Goal: Information Seeking & Learning: Learn about a topic

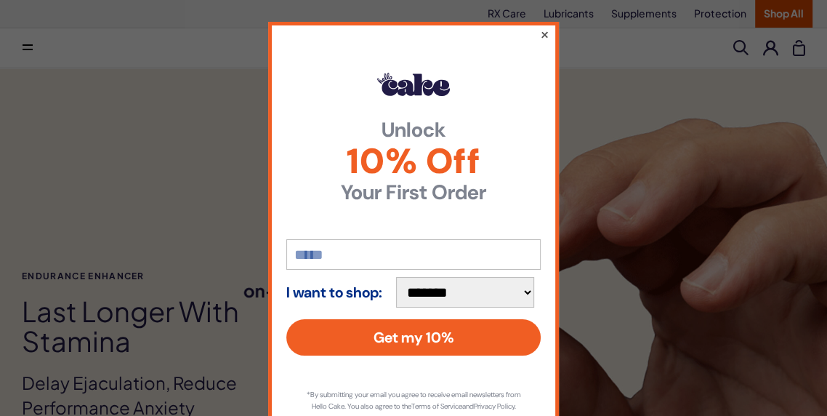
click at [547, 38] on button "×" at bounding box center [544, 33] width 9 height 17
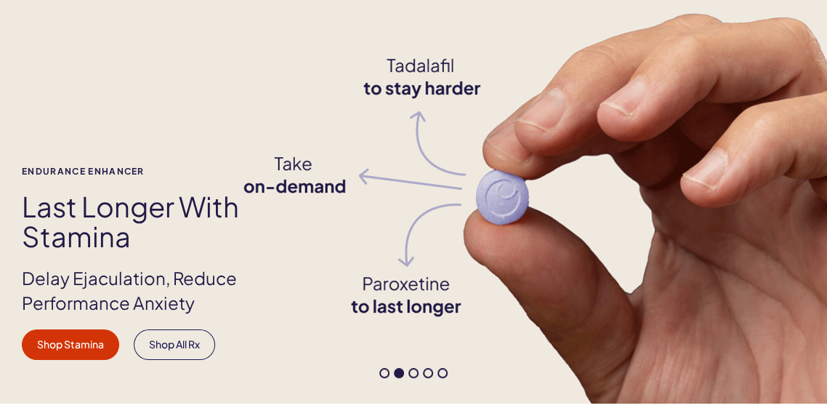
scroll to position [115, 0]
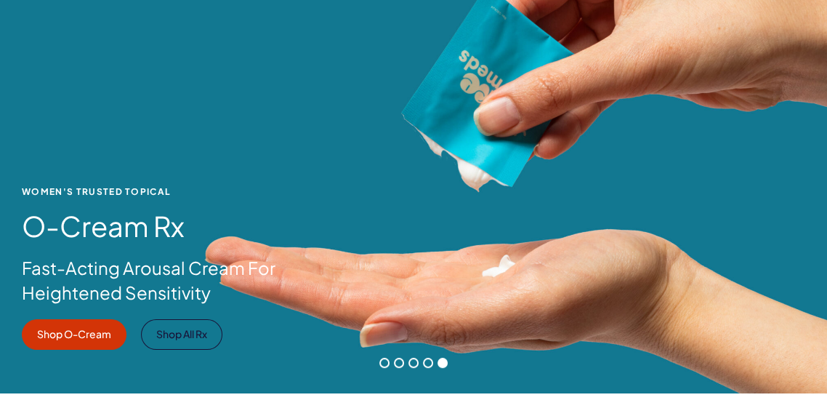
click at [668, 251] on div "WOMEN'S TRUSTED TOPICAL O-Cream Rx Fast-Acting Arousal Cream For Heightened Sen…" at bounding box center [413, 268] width 827 height 163
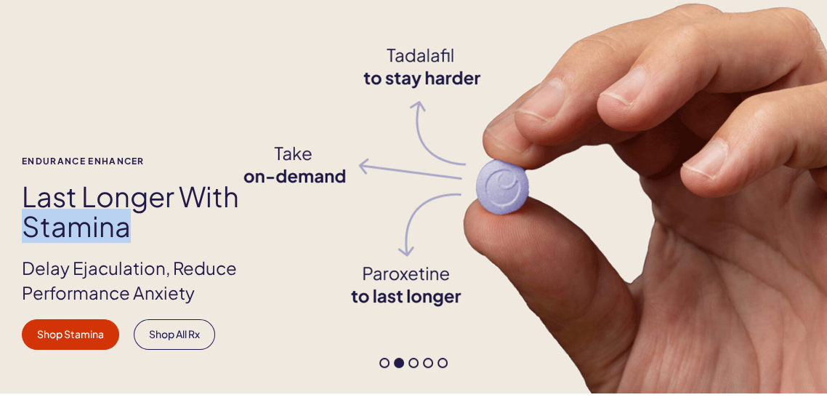
click at [241, 238] on h1 "Last Longer with Stamina" at bounding box center [161, 211] width 278 height 61
click at [227, 267] on p "Delay Ejaculation, Reduce Performance Anxiety" at bounding box center [161, 280] width 278 height 49
click at [270, 256] on p "Delay Ejaculation, Reduce Performance Anxiety" at bounding box center [161, 280] width 278 height 49
click at [281, 257] on p "Delay Ejaculation, Reduce Performance Anxiety" at bounding box center [161, 280] width 278 height 49
click at [486, 149] on div "Endurance Enhancer Last Longer with Stamina Delay Ejaculation, Reduce Performan…" at bounding box center [413, 173] width 827 height 440
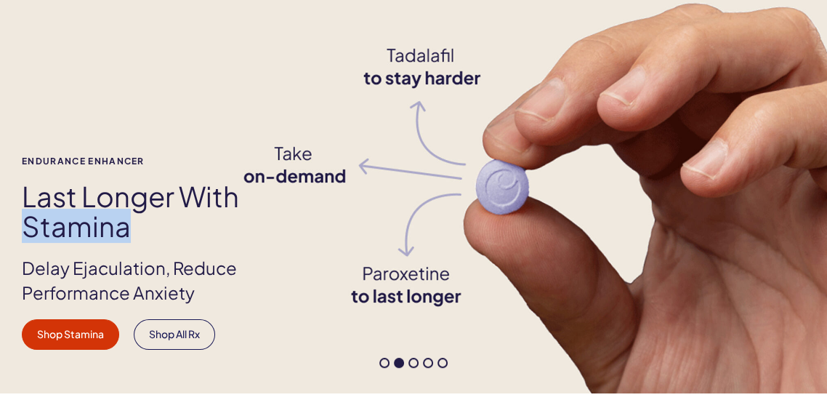
click at [614, 113] on div "Endurance Enhancer Last Longer with Stamina Delay Ejaculation, Reduce Performan…" at bounding box center [413, 173] width 827 height 440
click at [591, 122] on div "Endurance Enhancer Last Longer with Stamina Delay Ejaculation, Reduce Performan…" at bounding box center [413, 173] width 827 height 440
click at [67, 342] on link "Shop Stamina" at bounding box center [70, 334] width 97 height 31
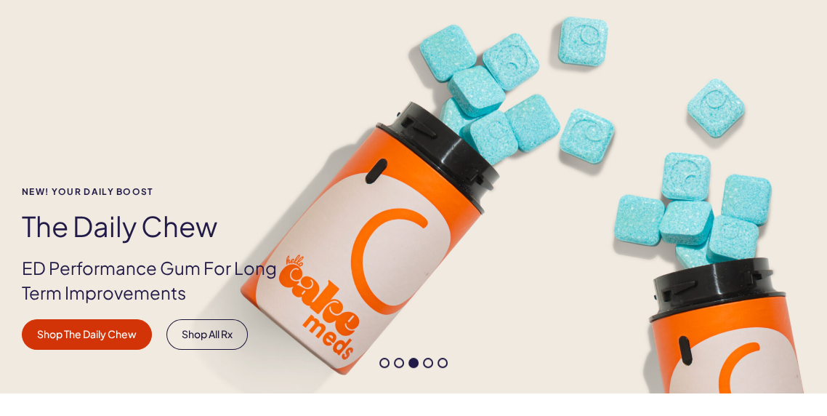
click at [130, 331] on link "Shop The Daily Chew" at bounding box center [87, 334] width 130 height 31
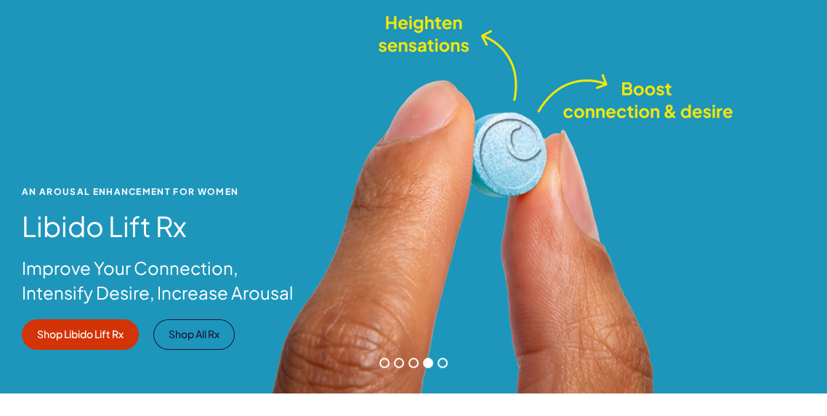
click at [451, 195] on div "An Arousal Enhancement for Women Libido Lift Rx Improve Your Connection, Intens…" at bounding box center [413, 268] width 827 height 163
click at [510, 183] on div "An Arousal Enhancement for Women Libido Lift Rx Improve Your Connection, Intens…" at bounding box center [413, 173] width 827 height 440
click at [90, 334] on link "Shop Libido Lift Rx" at bounding box center [80, 334] width 117 height 31
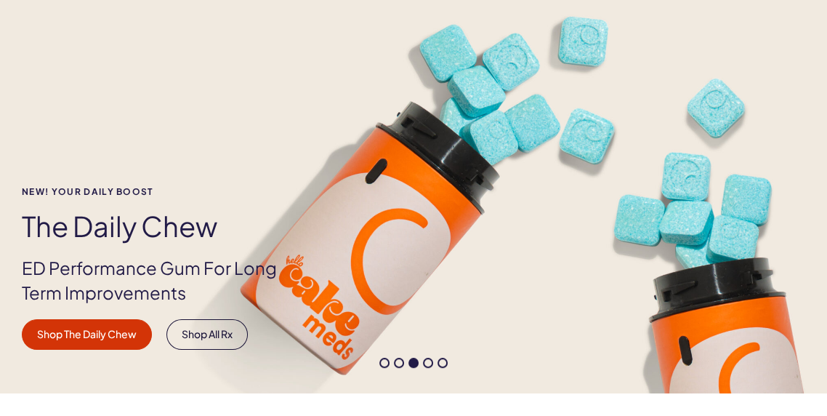
click at [68, 336] on link "Shop The Daily Chew" at bounding box center [87, 334] width 130 height 31
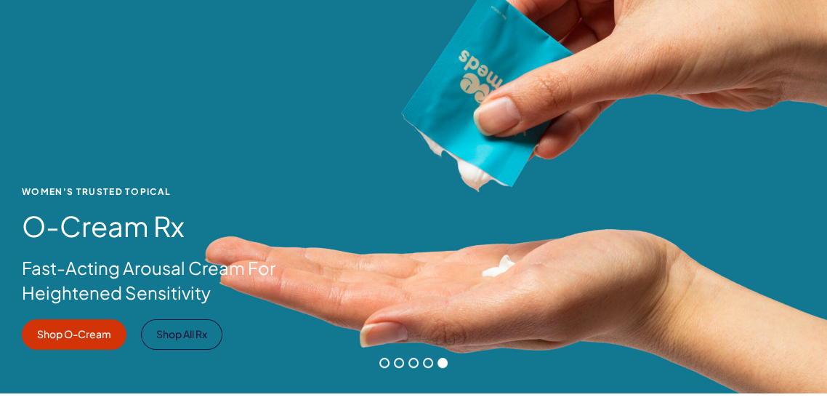
click at [421, 255] on div "WOMEN'S TRUSTED TOPICAL O-Cream Rx Fast-Acting Arousal Cream For Heightened Sen…" at bounding box center [413, 268] width 827 height 163
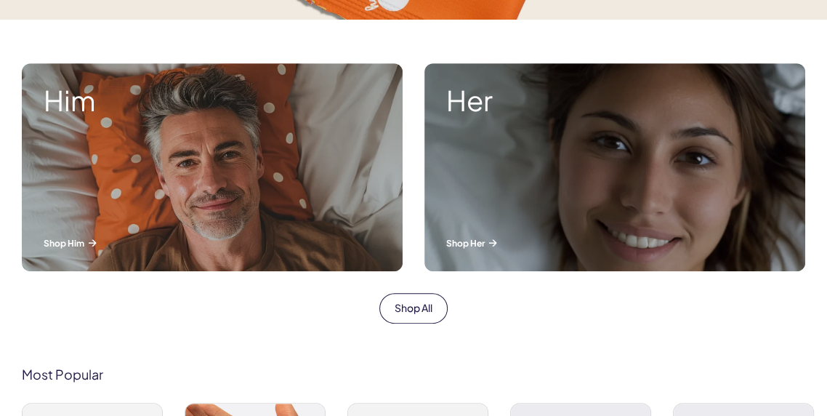
scroll to position [0, 0]
click at [312, 227] on div "Him Shop Him" at bounding box center [212, 167] width 381 height 208
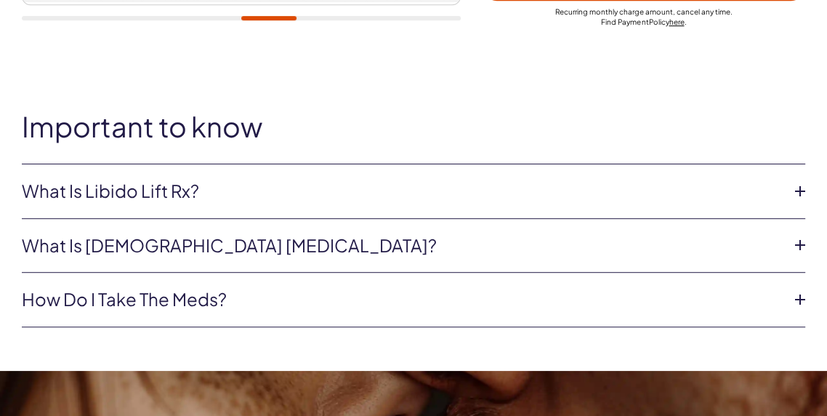
scroll to position [551, 0]
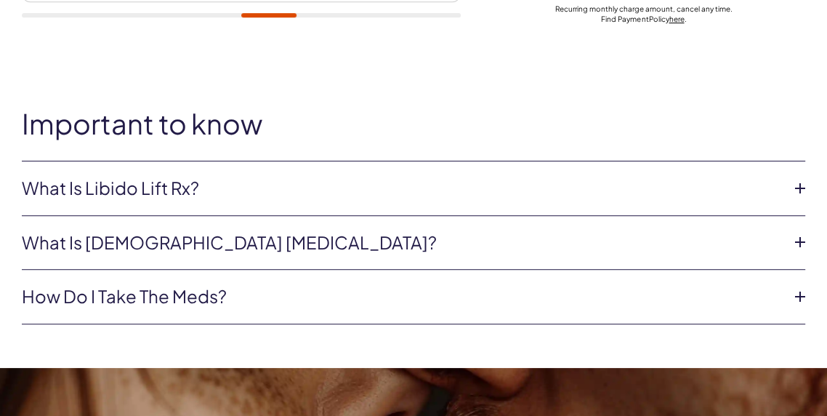
click at [682, 216] on li "What is female sexual dysfunction? According to the World Health Organization ,…" at bounding box center [413, 243] width 783 height 55
click at [797, 198] on icon at bounding box center [800, 188] width 22 height 22
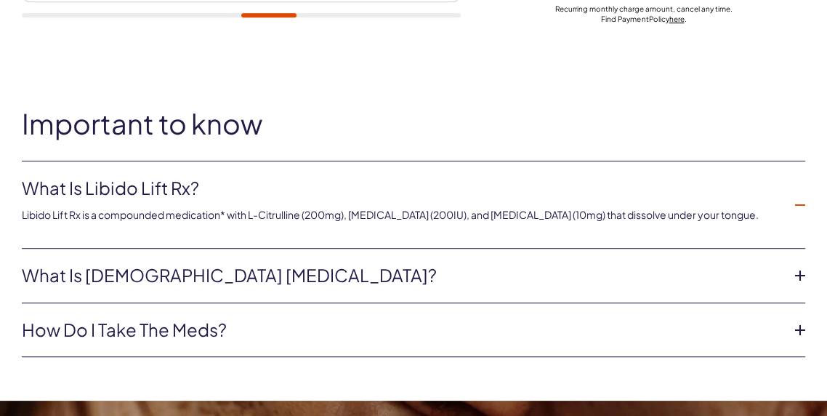
click at [780, 283] on link "What is female sexual dysfunction?" at bounding box center [402, 275] width 760 height 25
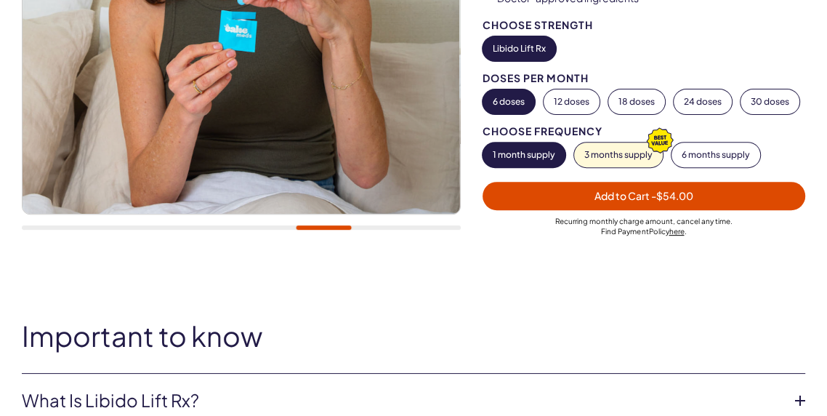
scroll to position [0, 0]
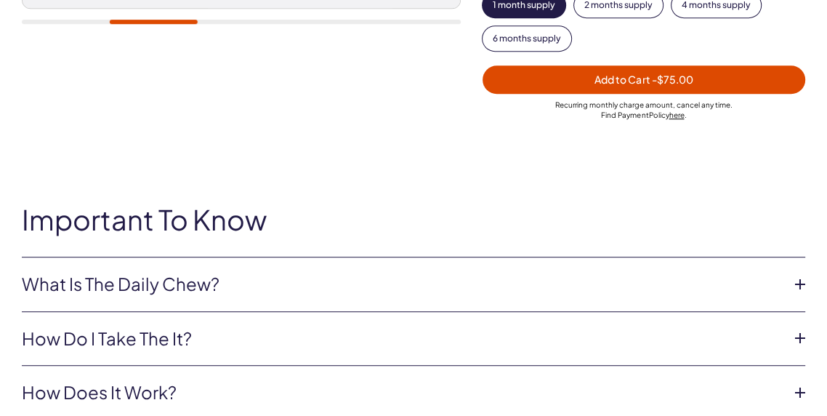
scroll to position [543, 0]
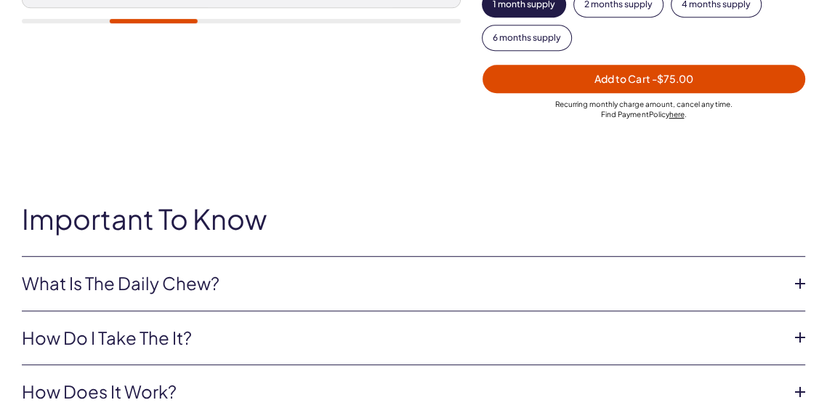
click at [791, 288] on icon at bounding box center [800, 284] width 22 height 22
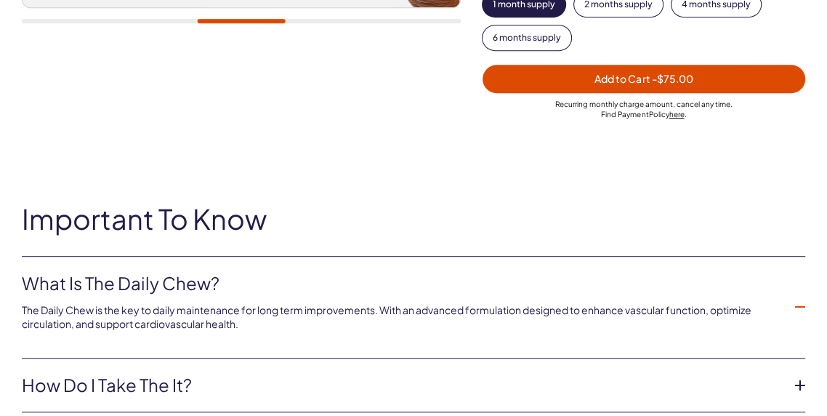
click at [791, 389] on icon at bounding box center [800, 385] width 22 height 22
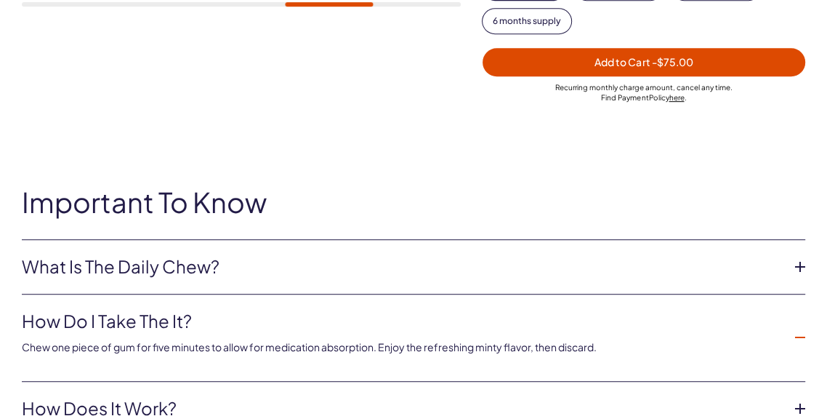
scroll to position [651, 0]
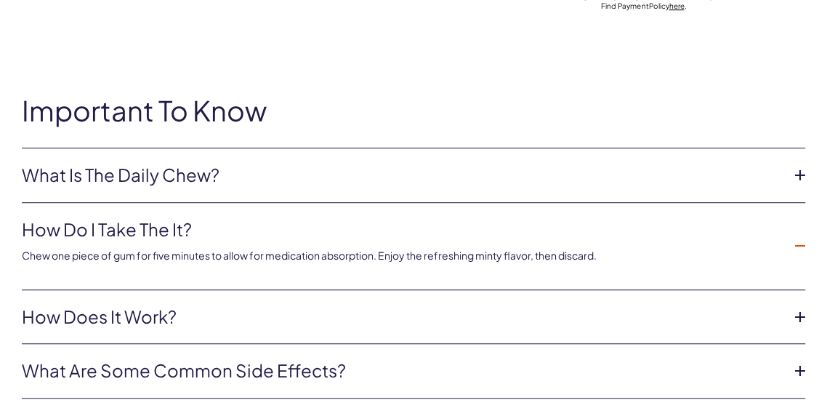
click at [791, 315] on icon at bounding box center [800, 317] width 22 height 22
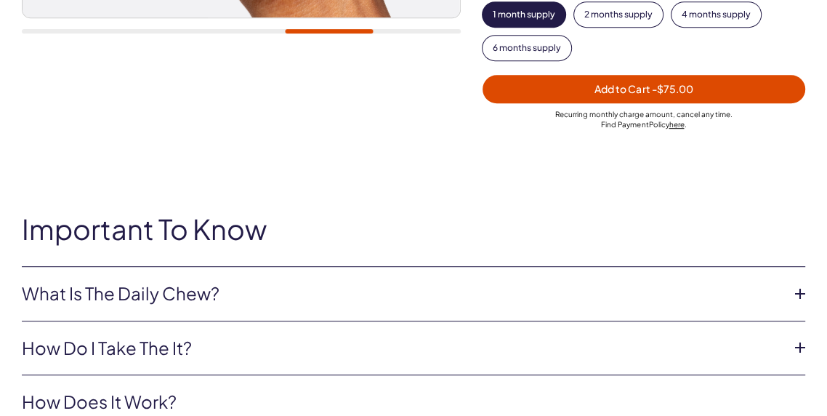
scroll to position [0, 0]
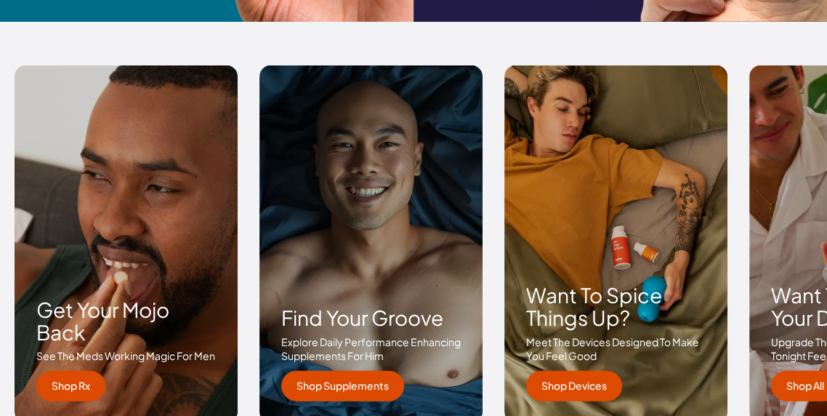
scroll to position [2111, 0]
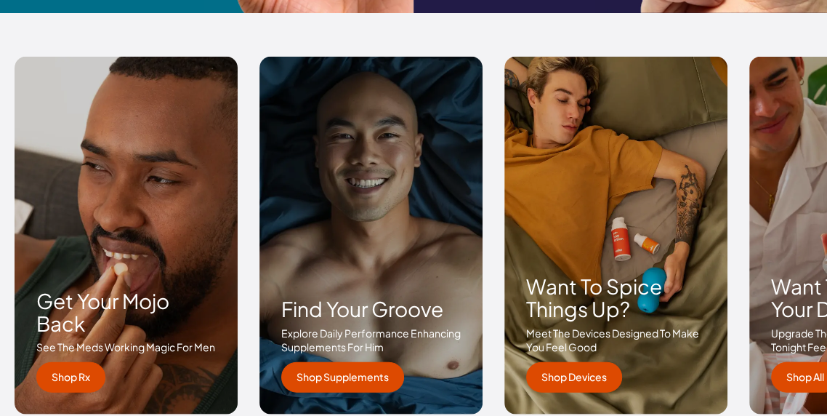
click at [45, 363] on link "Shop Rx" at bounding box center [70, 377] width 69 height 31
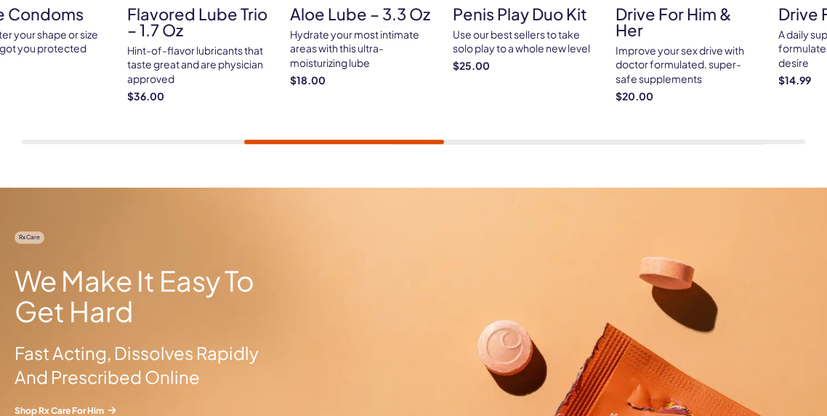
scroll to position [0, 0]
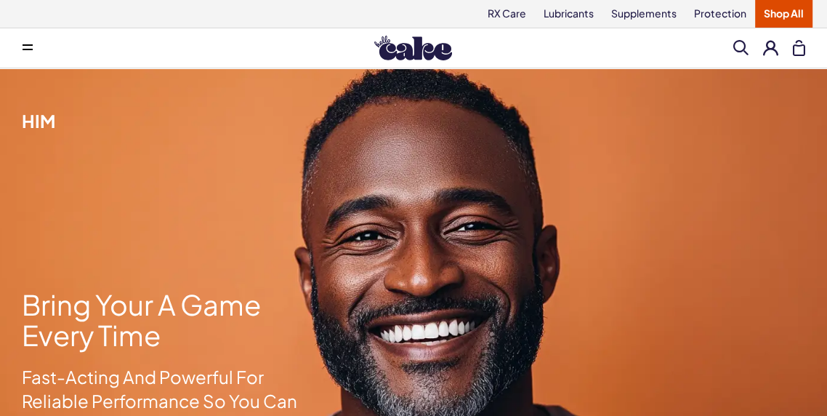
click at [775, 12] on link "Shop All" at bounding box center [783, 14] width 57 height 28
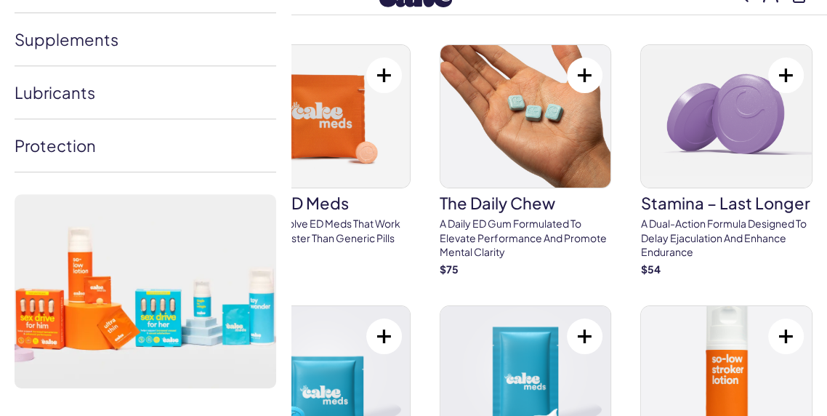
scroll to position [419, 0]
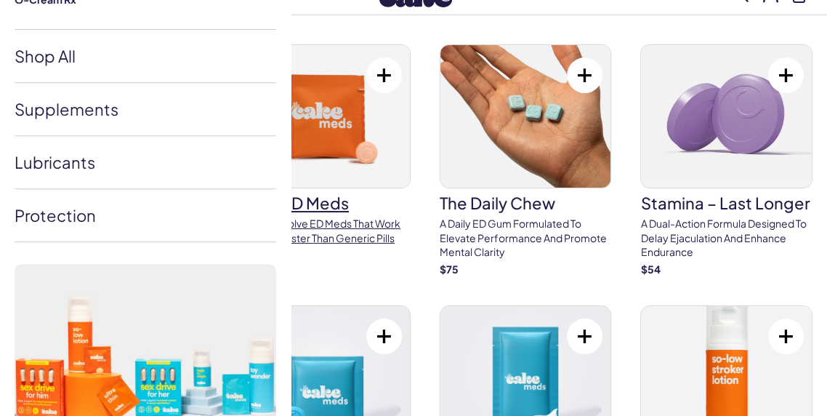
click at [337, 242] on p "Quick dissolve ED Meds that work up to 3x faster than generic pills" at bounding box center [324, 231] width 172 height 28
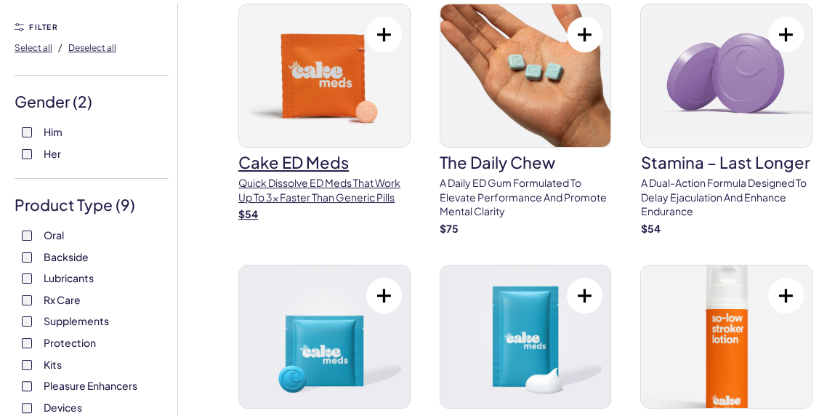
scroll to position [123, 0]
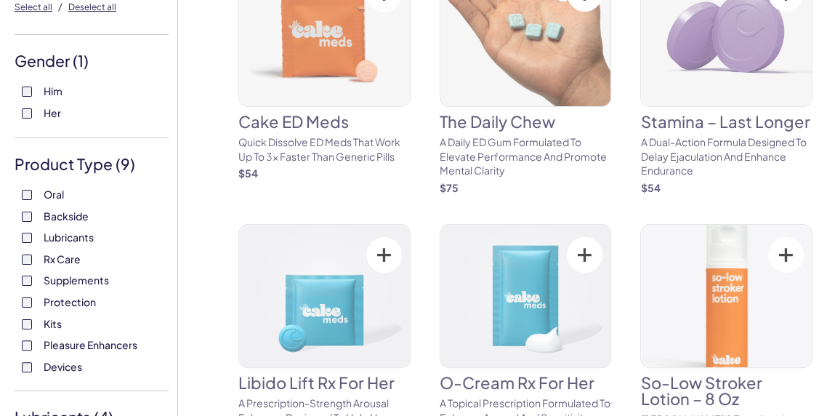
scroll to position [142, 0]
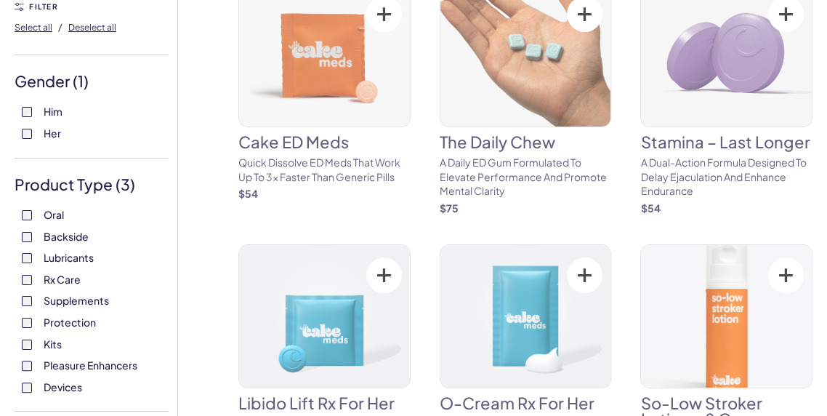
scroll to position [117, 0]
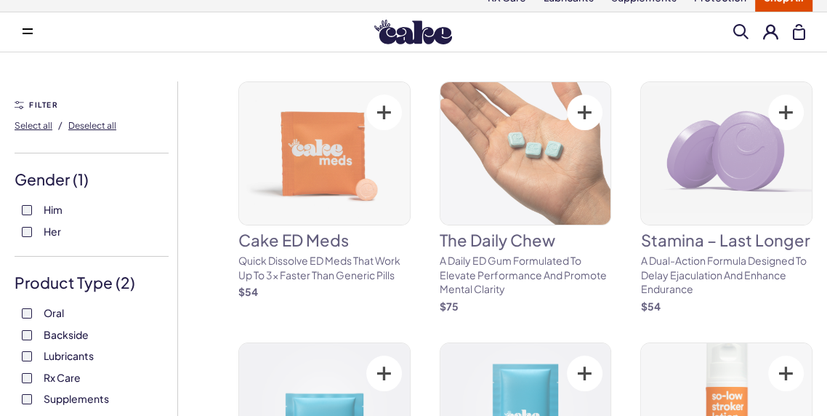
scroll to position [92, 0]
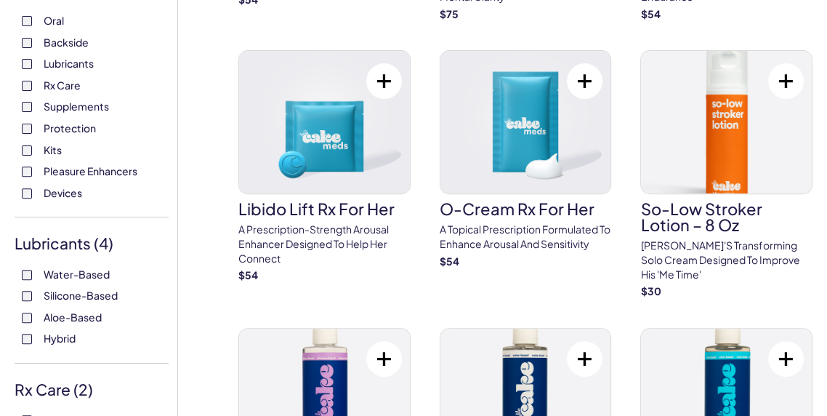
scroll to position [352, 0]
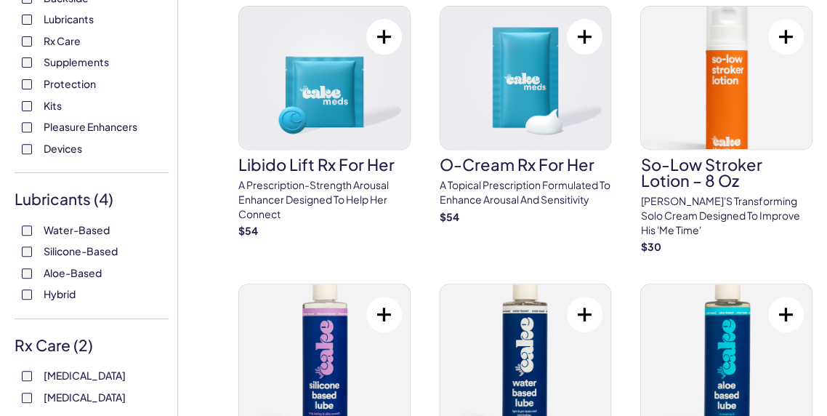
click at [26, 403] on label "[MEDICAL_DATA]" at bounding box center [92, 397] width 140 height 15
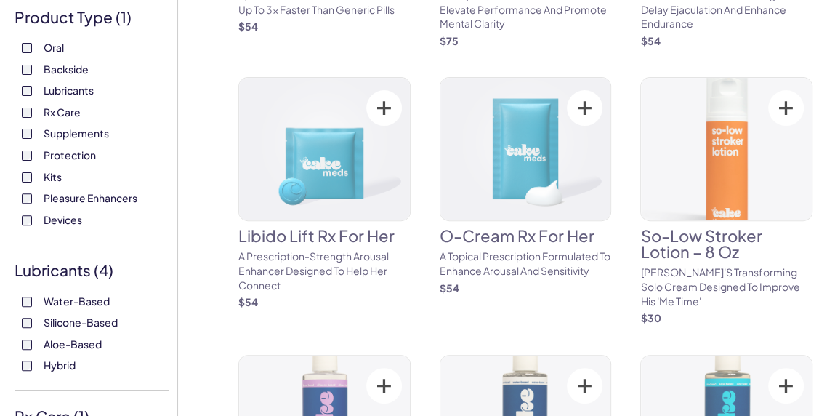
scroll to position [282, 0]
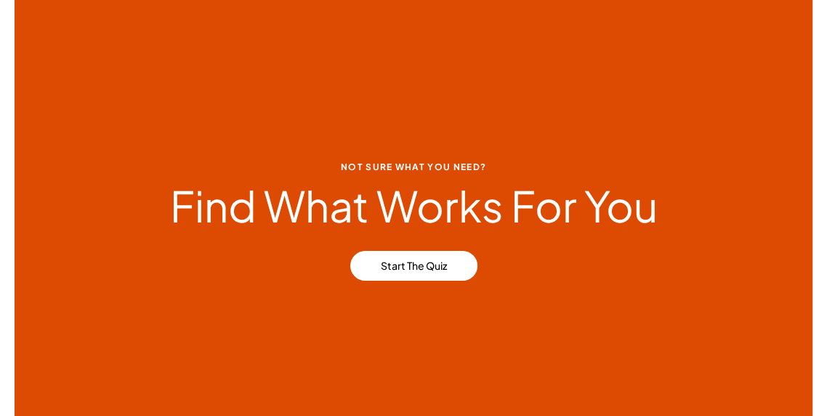
scroll to position [6478, 0]
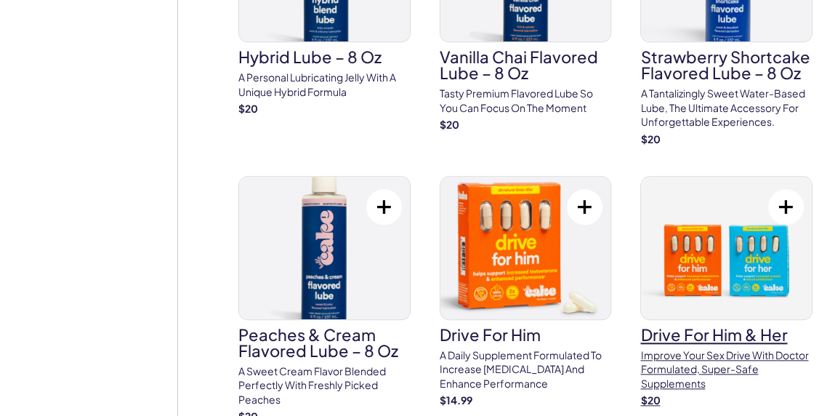
click at [651, 309] on link "drive for him & her Improve your sex drive with doctor formulated, super-safe s…" at bounding box center [726, 292] width 172 height 232
